Goal: Information Seeking & Learning: Learn about a topic

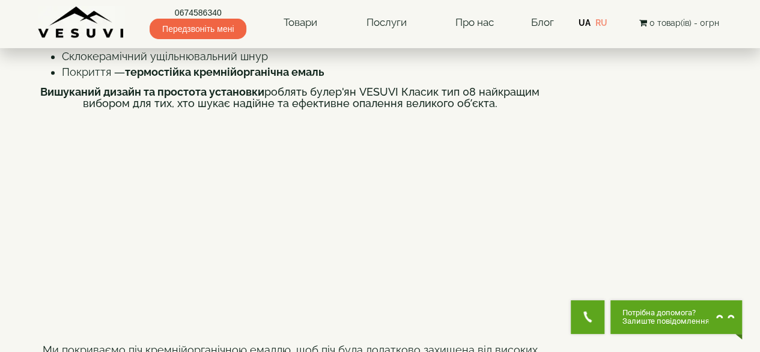
scroll to position [841, 0]
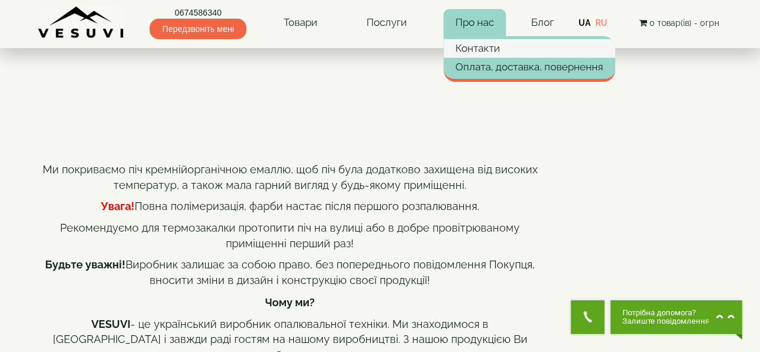
click at [487, 47] on link "Контакти" at bounding box center [530, 48] width 172 height 18
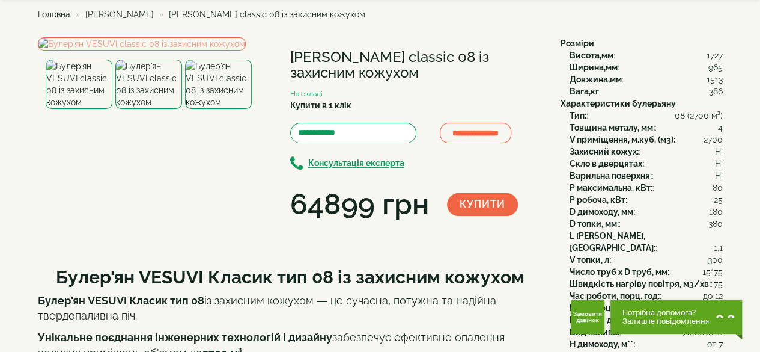
scroll to position [31, 0]
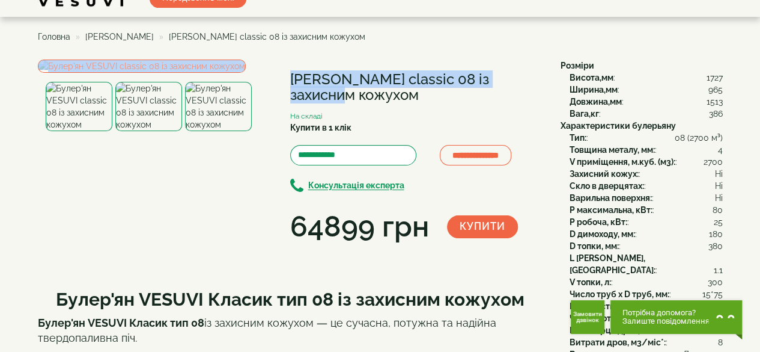
drag, startPoint x: 475, startPoint y: 79, endPoint x: 276, endPoint y: 79, distance: 198.9
click at [276, 79] on div "**********" at bounding box center [295, 153] width 514 height 188
copy div "Булер'ян VESUVI classic 08"
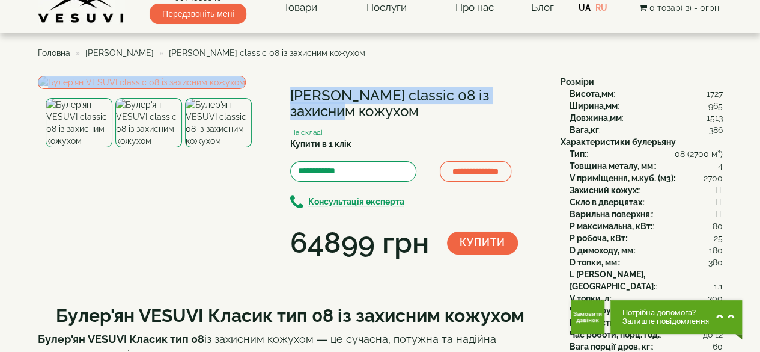
scroll to position [0, 0]
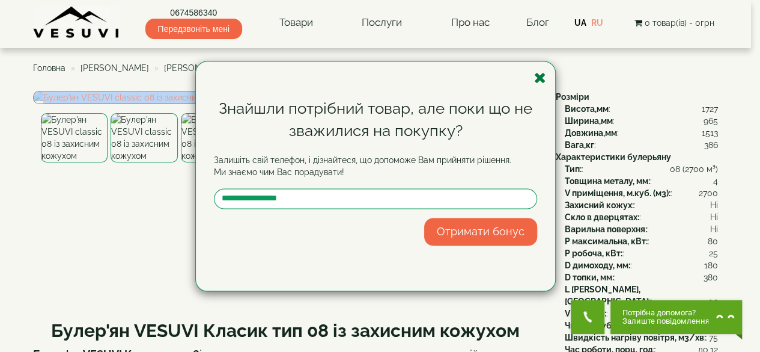
click at [537, 80] on icon "button" at bounding box center [540, 77] width 12 height 15
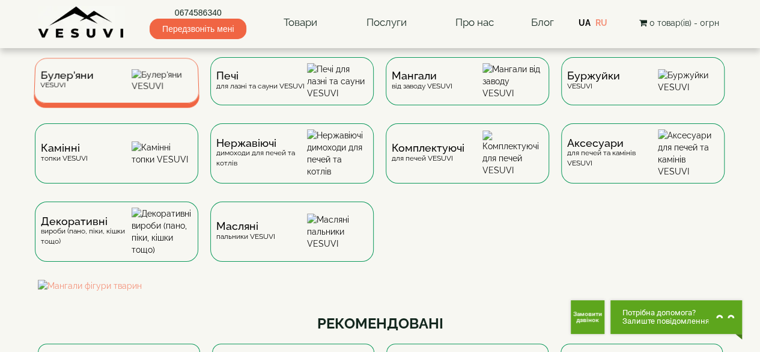
click at [101, 70] on div "Булер'яни VESUVI" at bounding box center [117, 80] width 166 height 45
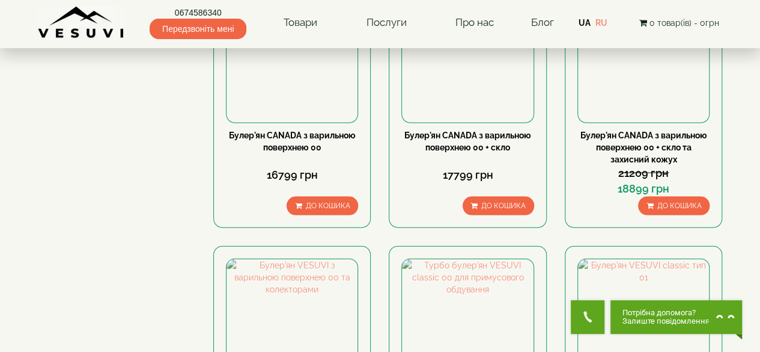
scroll to position [721, 0]
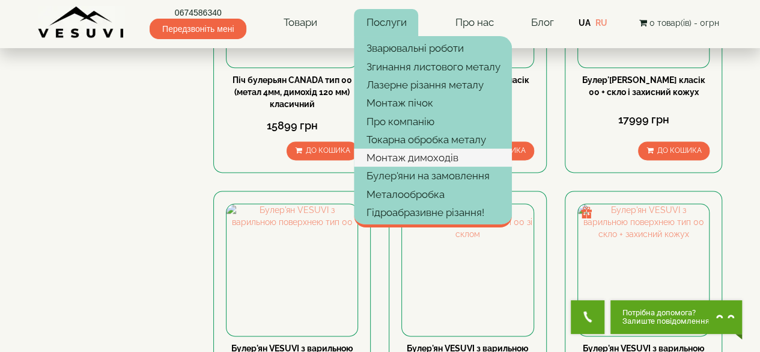
click at [427, 154] on link "Монтаж димоходів" at bounding box center [433, 157] width 158 height 18
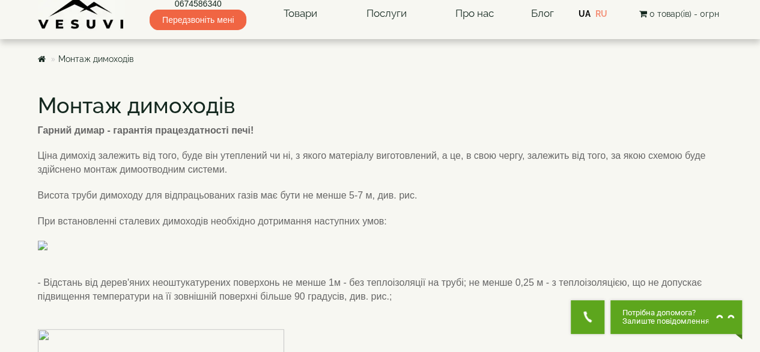
scroll to position [120, 0]
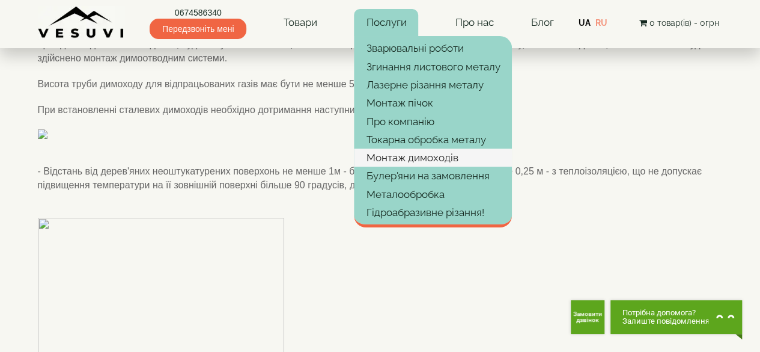
click at [417, 154] on link "Монтаж димоходів" at bounding box center [433, 157] width 158 height 18
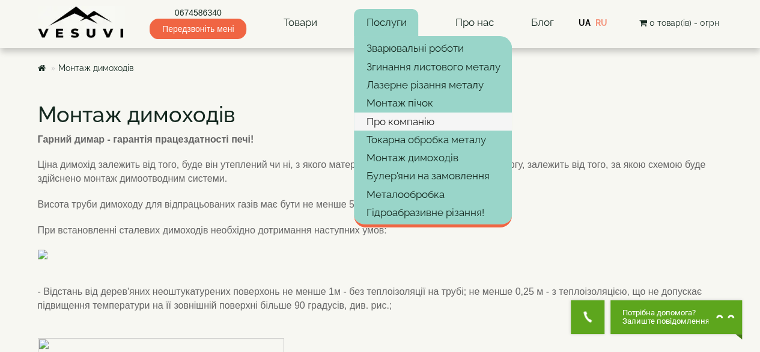
click at [404, 121] on link "Про компанію" at bounding box center [433, 121] width 158 height 18
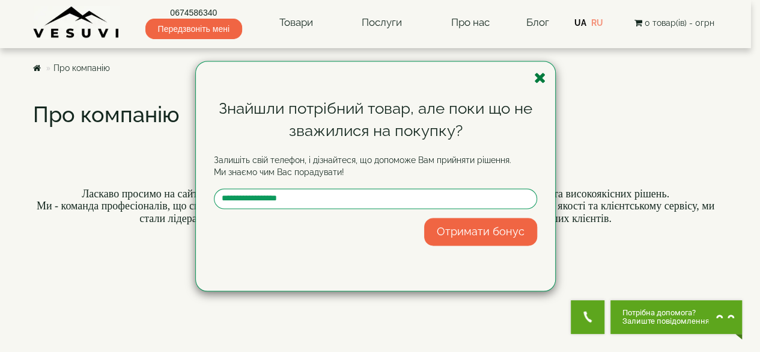
click at [541, 79] on icon "button" at bounding box center [540, 77] width 12 height 15
